Goal: Check status: Check status

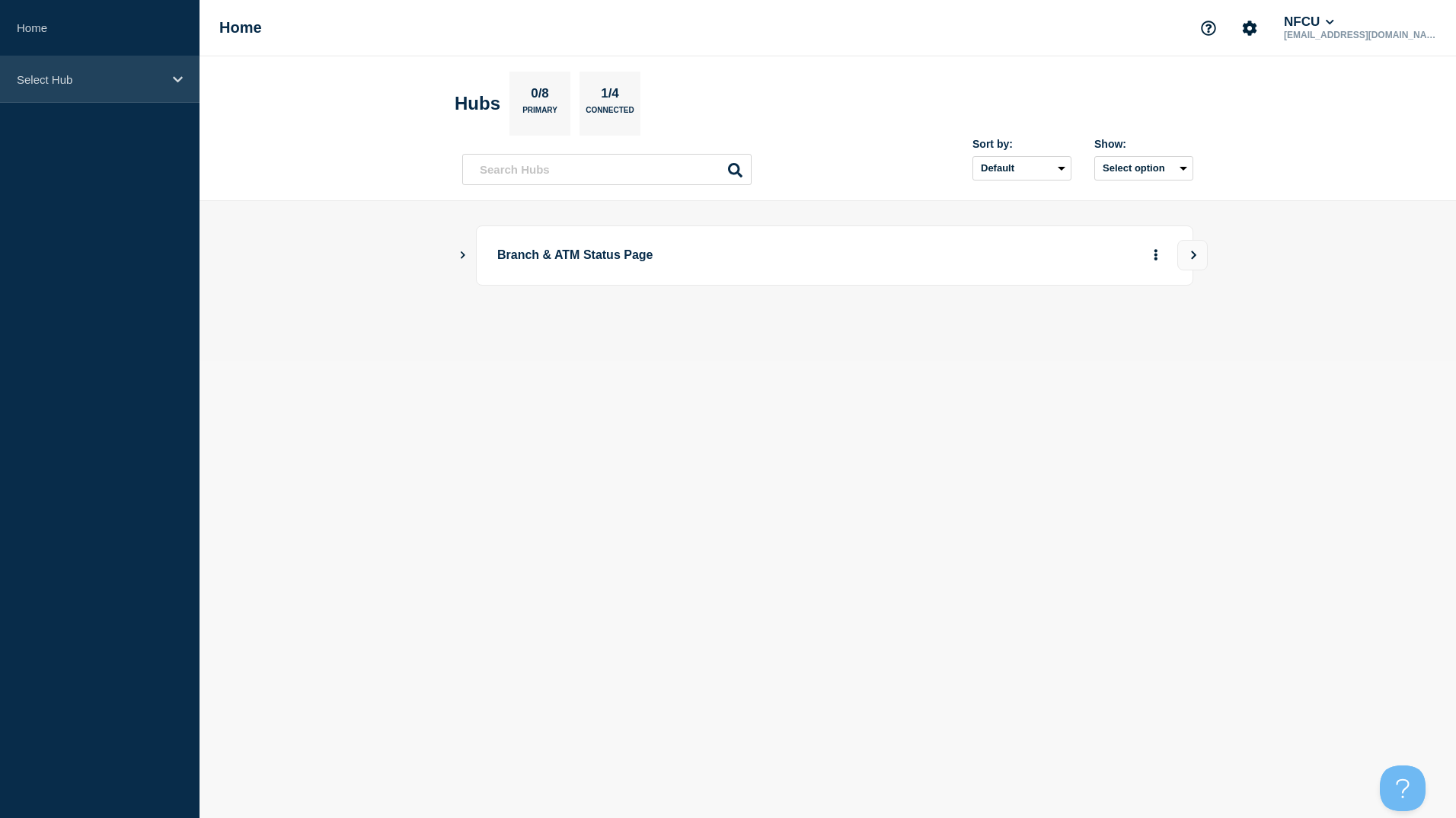
click at [79, 86] on div "Select Hub" at bounding box center [99, 79] width 200 height 47
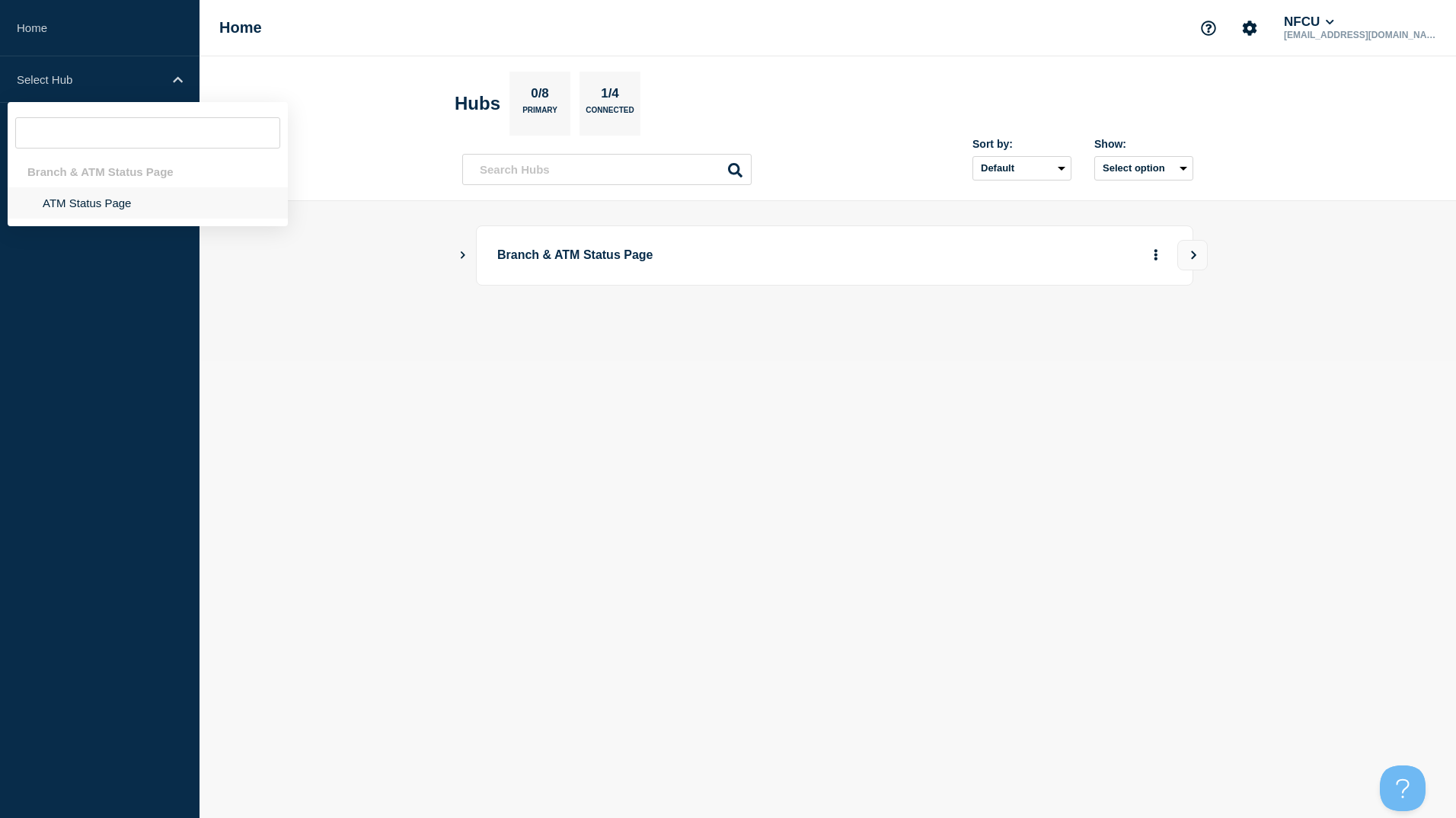
click at [95, 197] on li "ATM Status Page" at bounding box center [148, 203] width 280 height 32
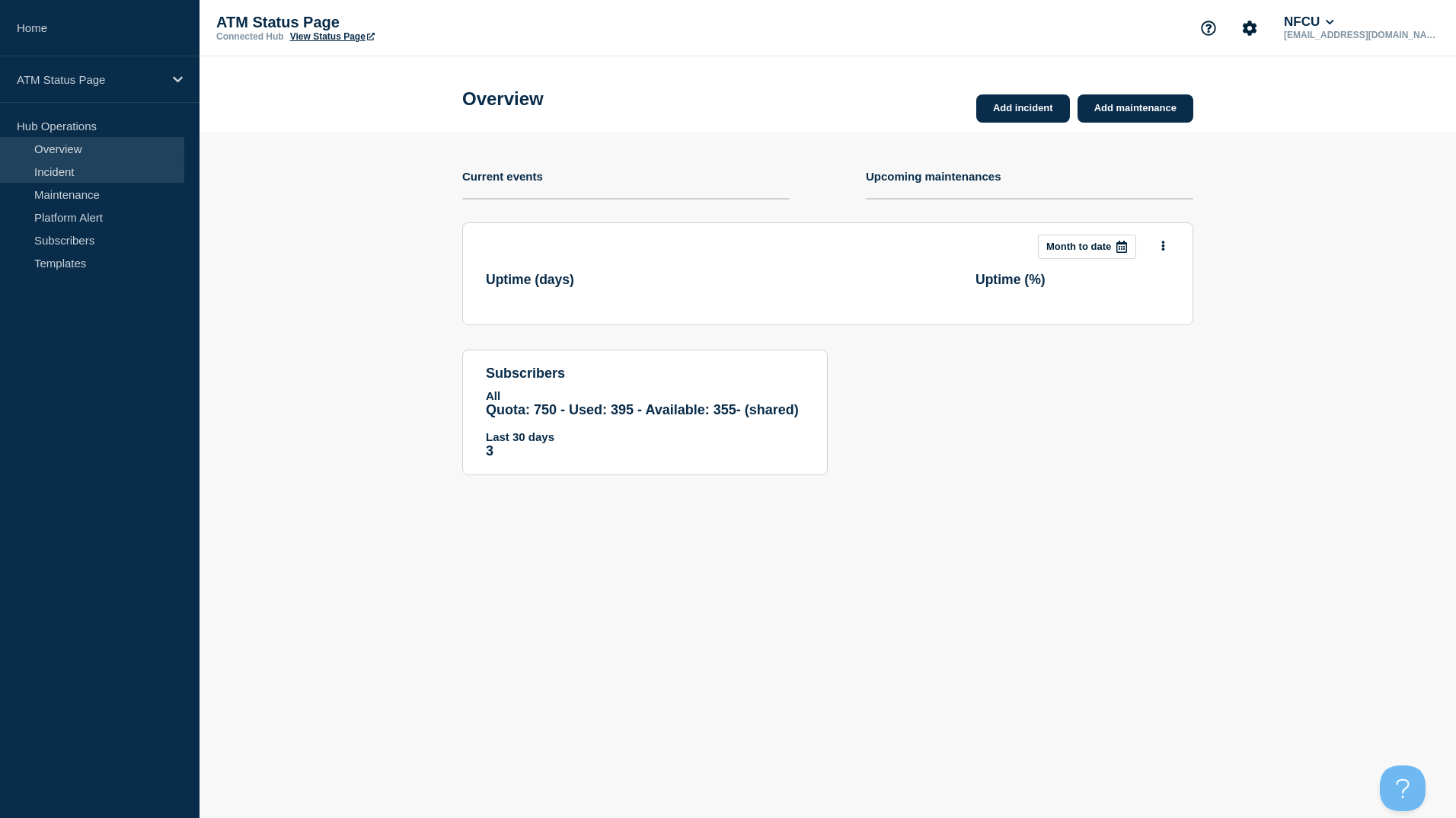
click at [43, 169] on link "Incident" at bounding box center [92, 171] width 184 height 23
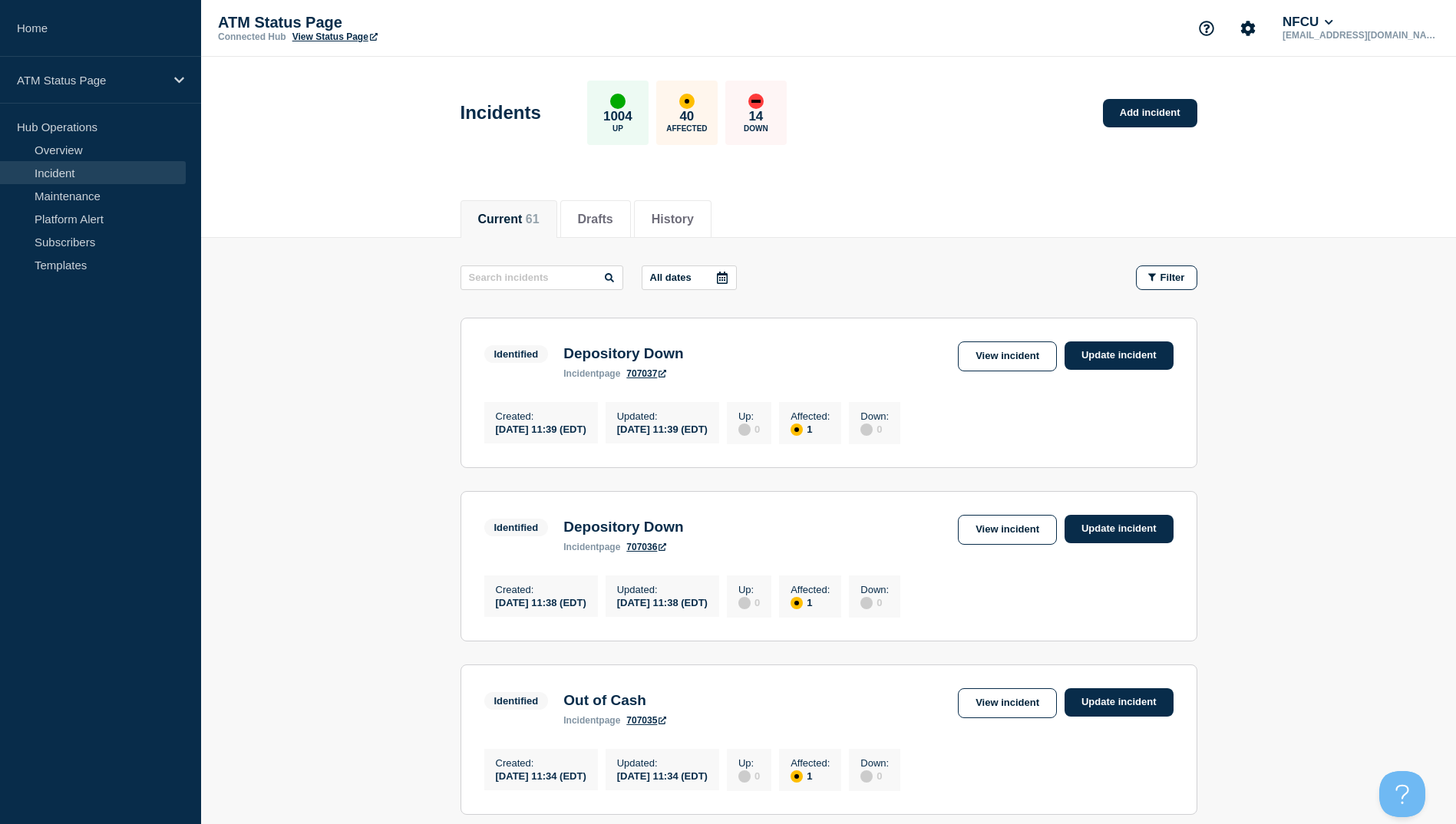
click at [726, 278] on icon at bounding box center [722, 278] width 12 height 12
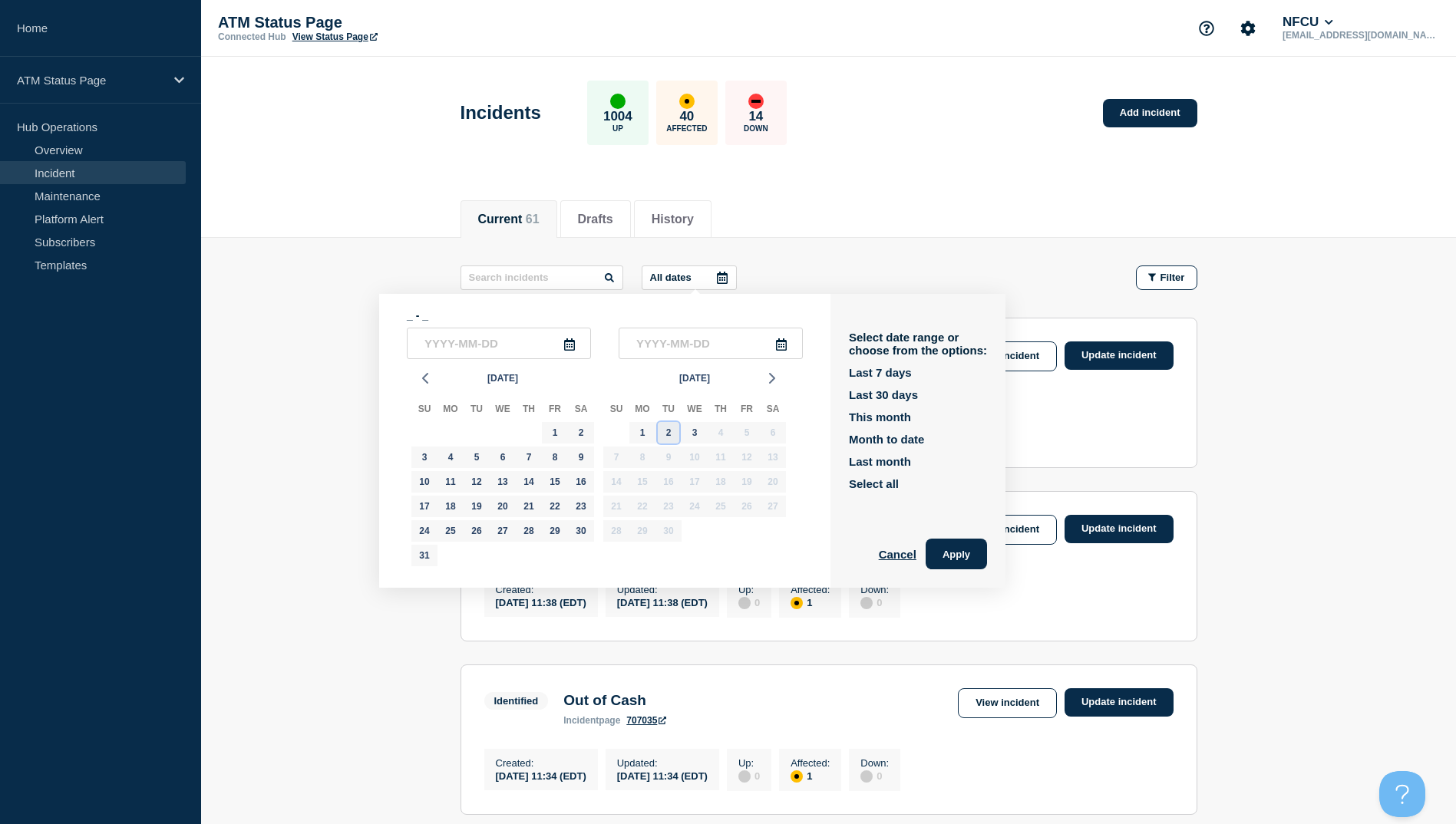
click at [664, 437] on div "2" at bounding box center [668, 433] width 21 height 21
type input "[DATE]"
click at [664, 437] on div "2" at bounding box center [668, 433] width 21 height 21
type input "[DATE]"
click at [959, 547] on button "Apply" at bounding box center [956, 554] width 61 height 31
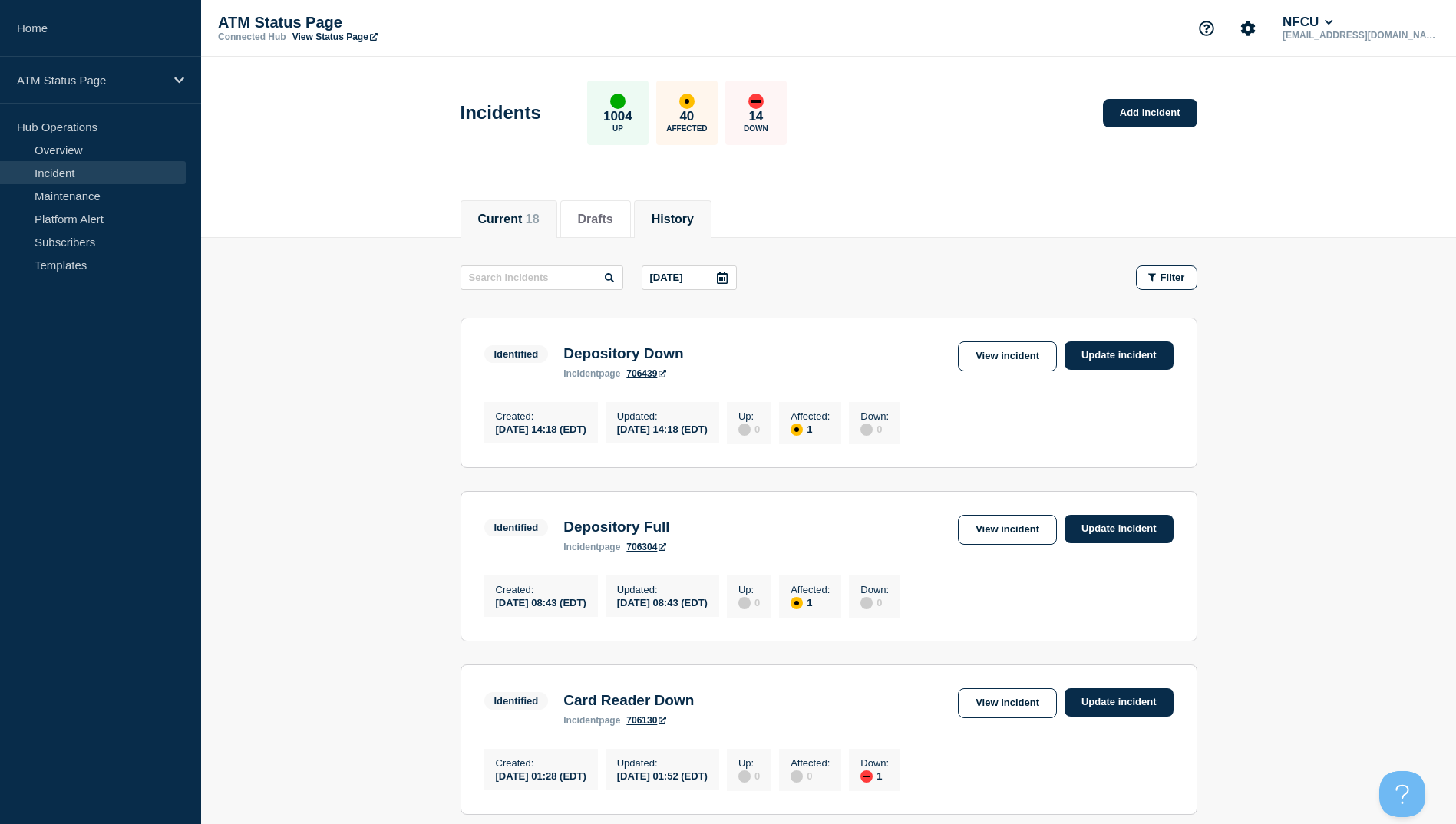
click at [694, 222] on button "History" at bounding box center [672, 219] width 42 height 14
click at [723, 277] on icon at bounding box center [722, 278] width 11 height 12
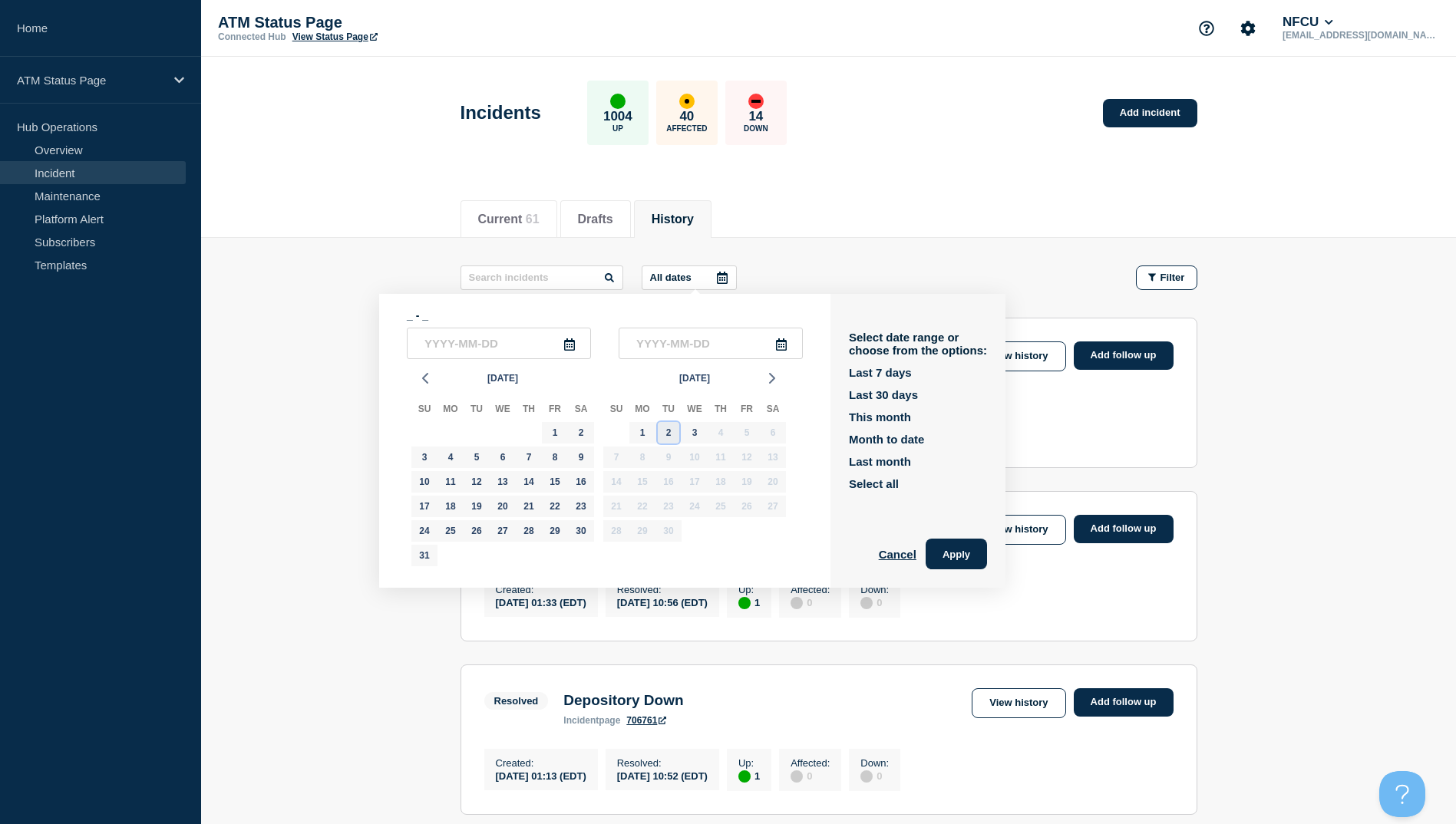
click at [669, 427] on div "2" at bounding box center [668, 433] width 21 height 21
type input "[DATE]"
click at [668, 426] on div "2" at bounding box center [668, 433] width 21 height 21
type input "[DATE]"
click at [971, 564] on button "Apply" at bounding box center [956, 554] width 61 height 31
